Goal: Transaction & Acquisition: Purchase product/service

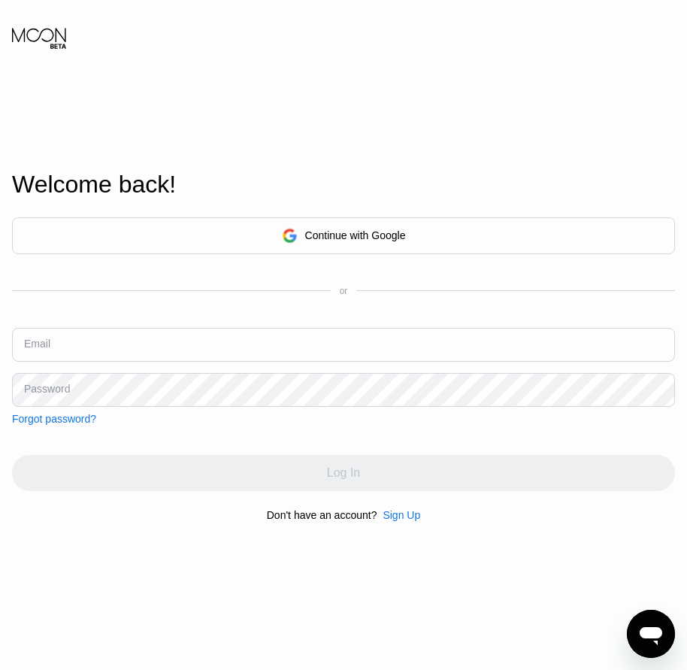
click at [410, 528] on div "Welcome back! Continue with Google or Email Password Forgot password? Log In Do…" at bounding box center [343, 345] width 687 height 737
click at [407, 515] on div "Sign Up" at bounding box center [402, 515] width 38 height 12
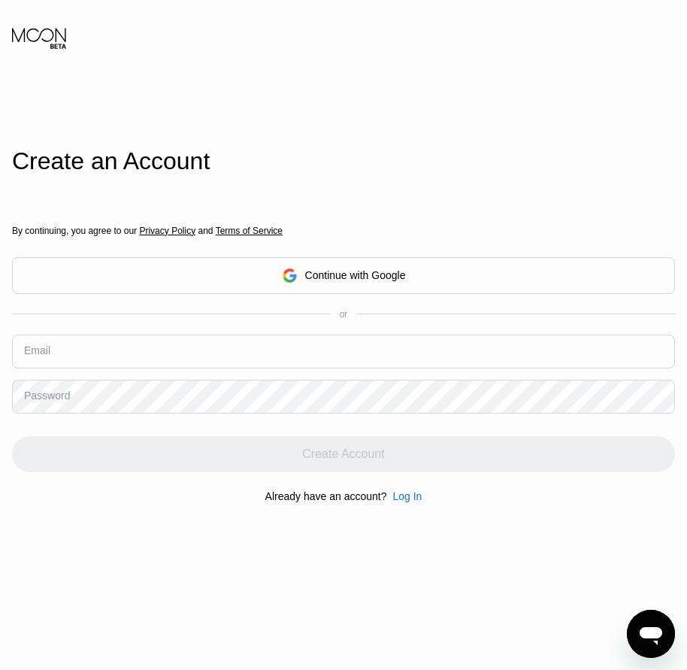
drag, startPoint x: 165, startPoint y: 372, endPoint x: 159, endPoint y: 354, distance: 19.0
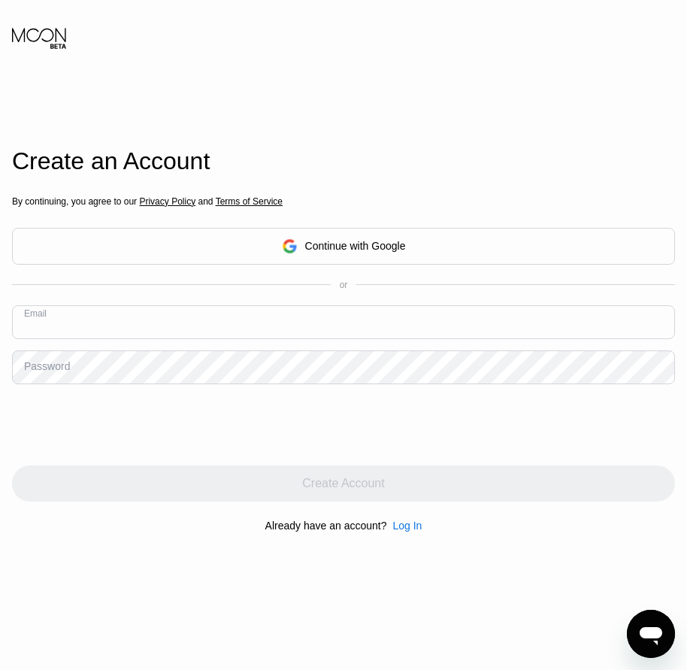
paste input "[EMAIL_ADDRESS][DOMAIN_NAME]"
type input "[EMAIL_ADDRESS][DOMAIN_NAME]"
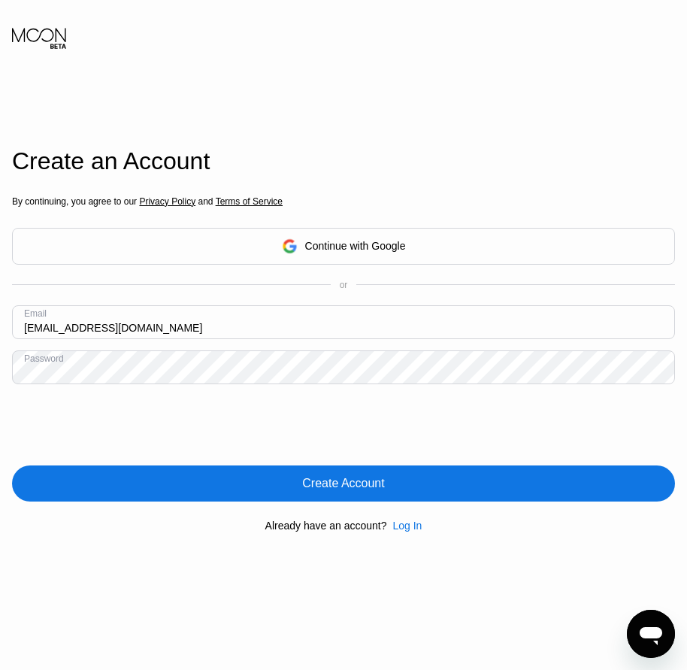
click at [355, 491] on div "Create Account" at bounding box center [343, 483] width 82 height 15
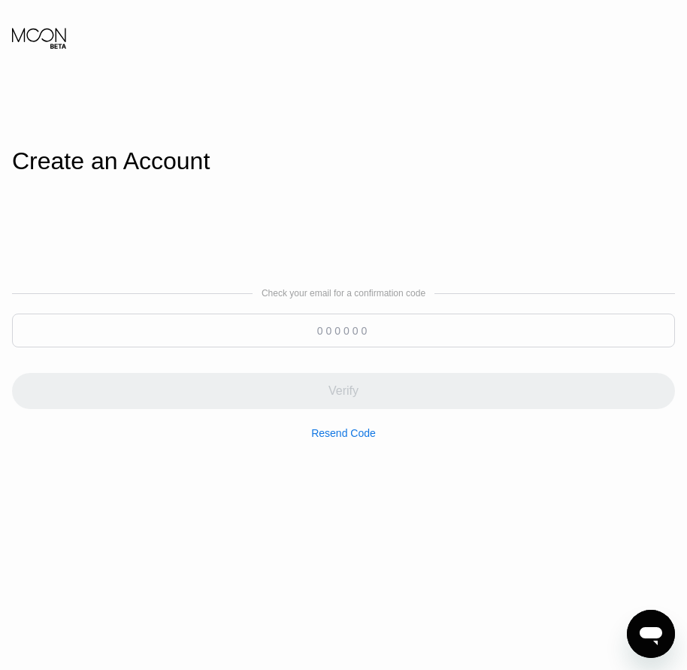
paste input "364945"
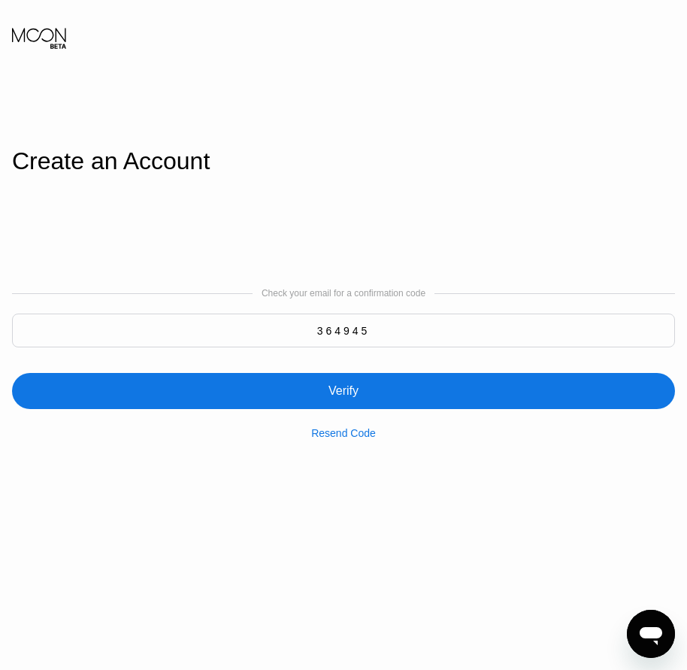
type input "364945"
click at [355, 390] on div "Verify" at bounding box center [343, 390] width 30 height 15
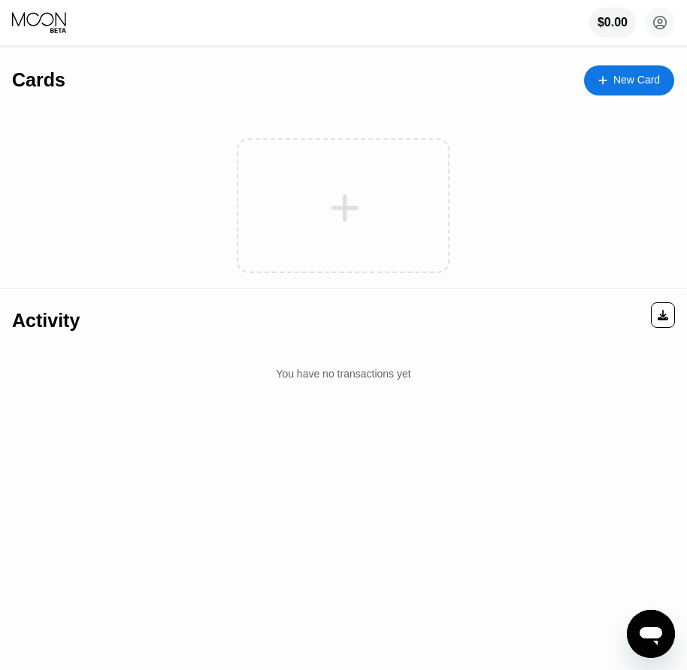
click at [630, 80] on div "New Card" at bounding box center [636, 80] width 47 height 13
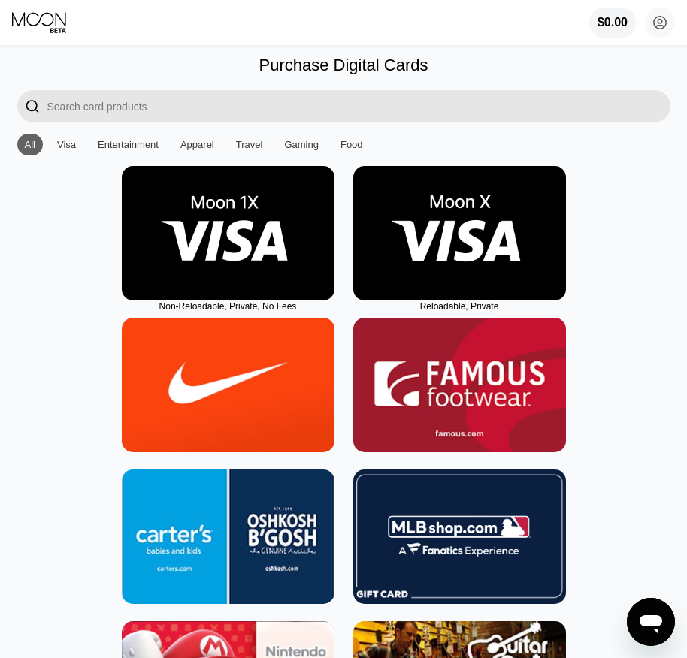
click at [464, 292] on img at bounding box center [459, 233] width 213 height 135
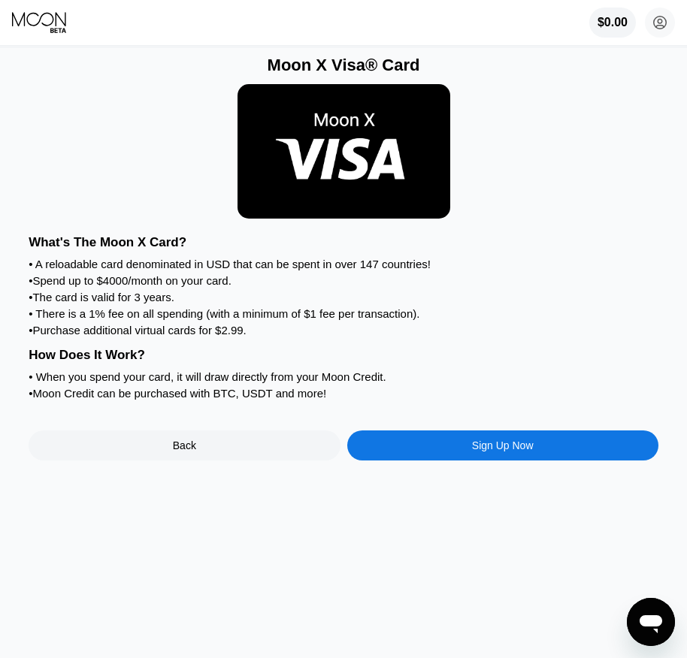
click at [492, 452] on div "Sign Up Now" at bounding box center [503, 446] width 62 height 12
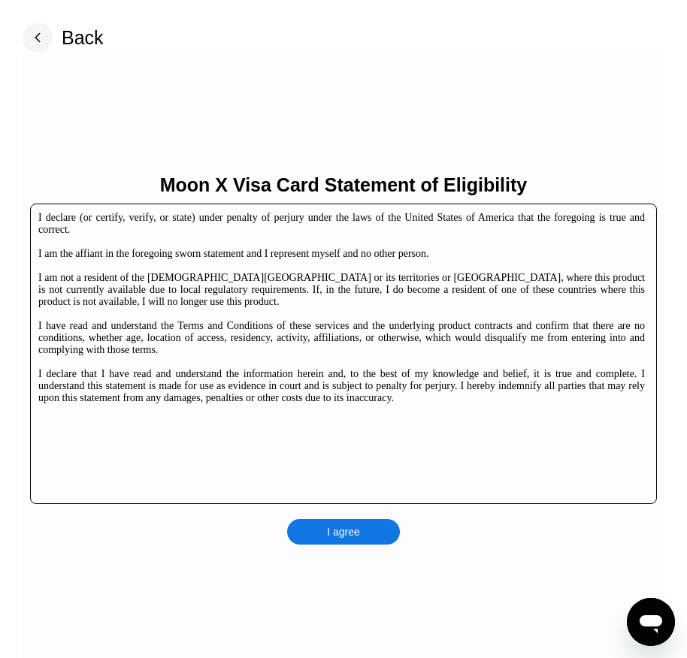
click at [380, 534] on div "I agree" at bounding box center [343, 532] width 113 height 26
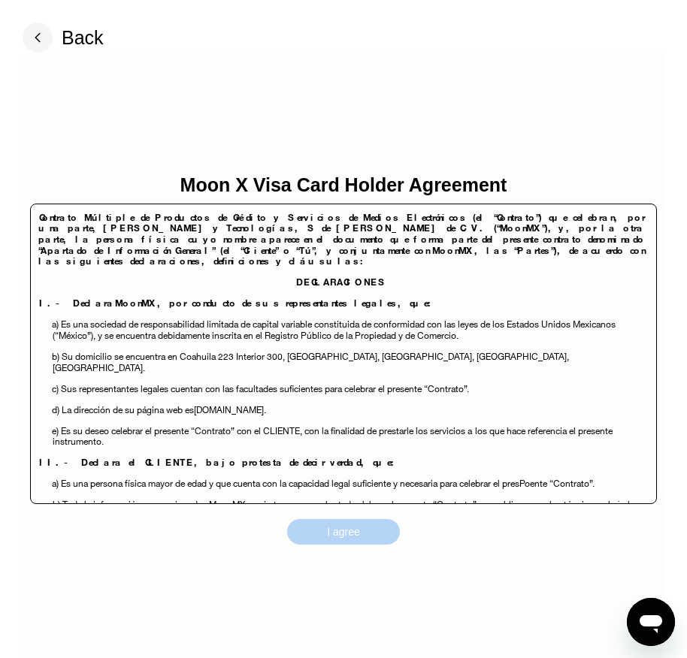
click at [376, 529] on div "I agree" at bounding box center [343, 532] width 113 height 26
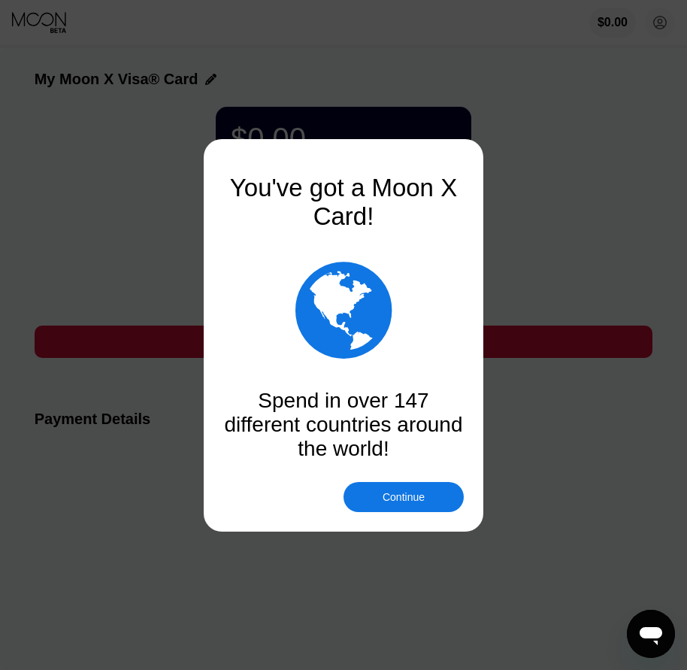
click at [408, 503] on div "Continue" at bounding box center [404, 497] width 42 height 12
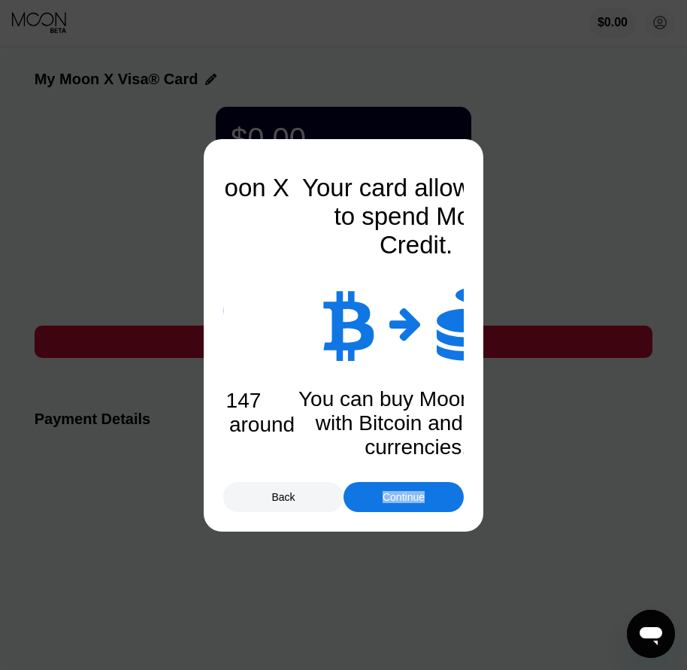
click at [408, 503] on div "Continue" at bounding box center [404, 497] width 42 height 12
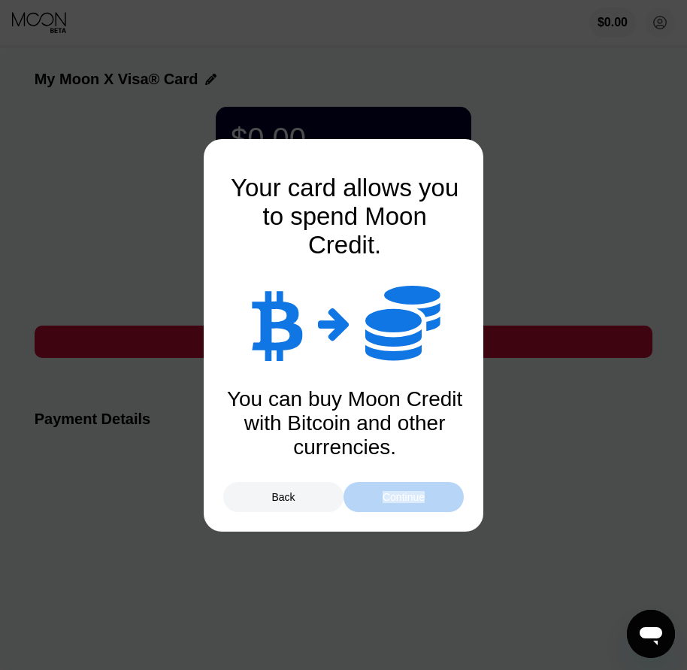
click at [408, 503] on div "Continue" at bounding box center [404, 497] width 42 height 12
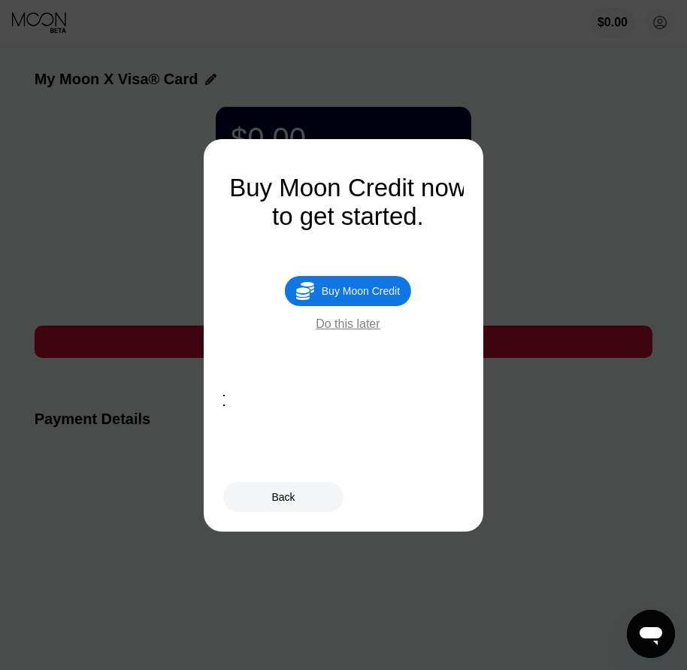
click at [380, 297] on div "Buy Moon Credit" at bounding box center [361, 291] width 78 height 12
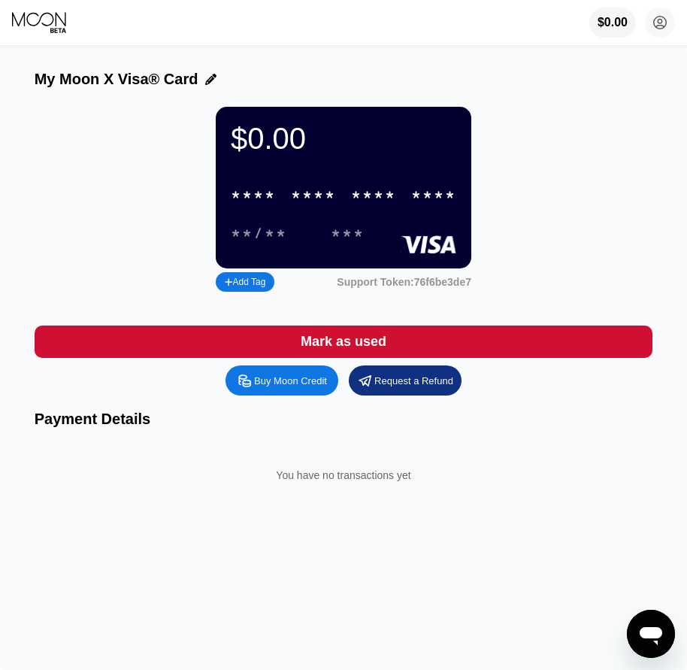
type input "0"
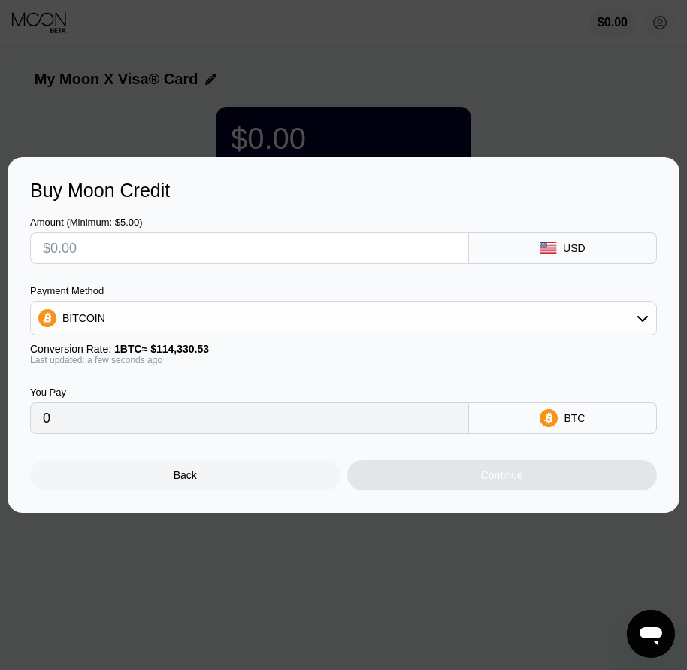
click at [216, 483] on div "Back" at bounding box center [185, 475] width 310 height 30
